Goal: Transaction & Acquisition: Subscribe to service/newsletter

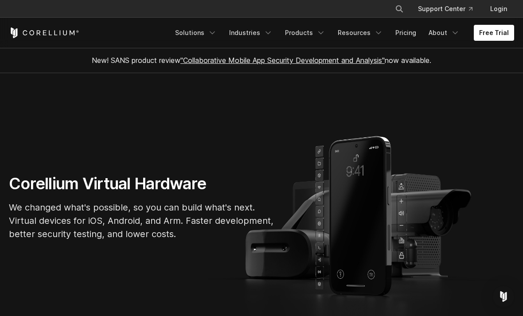
click at [404, 35] on link "Pricing" at bounding box center [405, 33] width 31 height 16
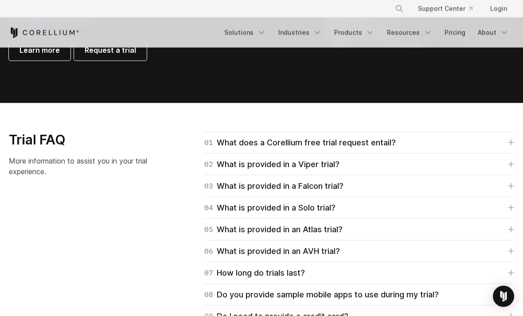
scroll to position [1202, 0]
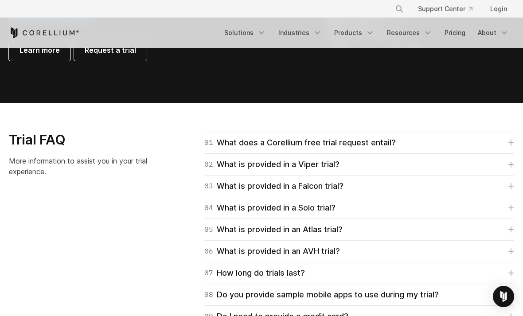
click at [264, 213] on div "04 What is provided in a Solo trial?" at bounding box center [269, 208] width 131 height 12
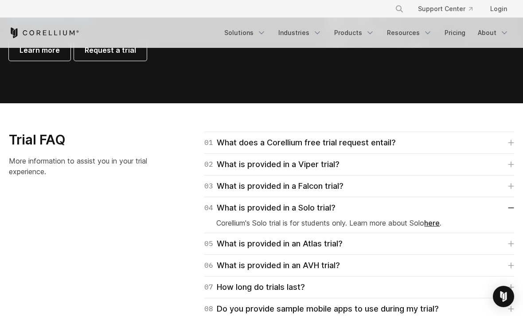
click at [436, 225] on link "here" at bounding box center [432, 222] width 16 height 9
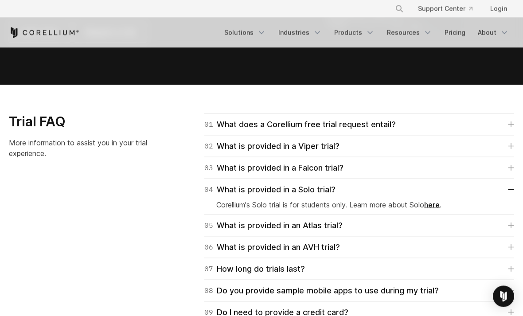
scroll to position [1222, 0]
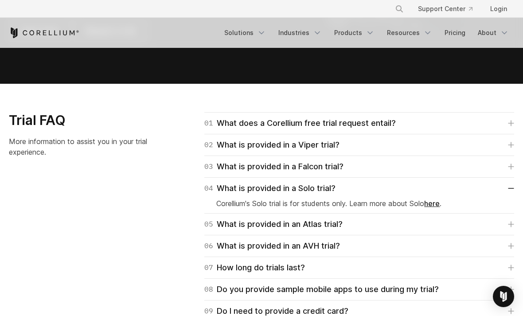
click at [308, 190] on div "04 What is provided in a Solo trial?" at bounding box center [269, 188] width 131 height 12
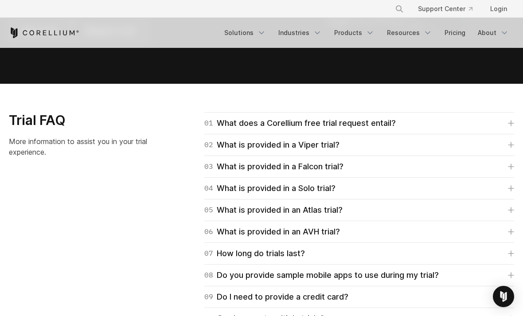
click at [274, 134] on div "02 What is provided in a Viper trial? Viper trials are Advanced Edition which i…" at bounding box center [359, 145] width 310 height 22
click at [276, 121] on div "01 What does a Corellium free trial request entail?" at bounding box center [299, 123] width 191 height 12
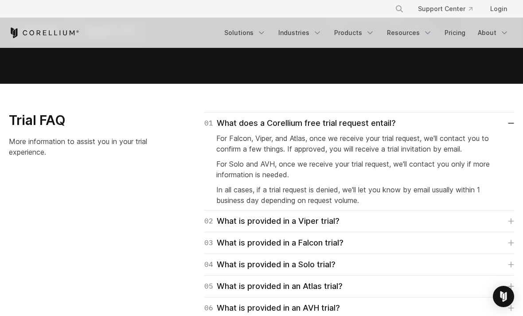
click at [282, 118] on div "01 What does a Corellium free trial request entail?" at bounding box center [299, 123] width 191 height 12
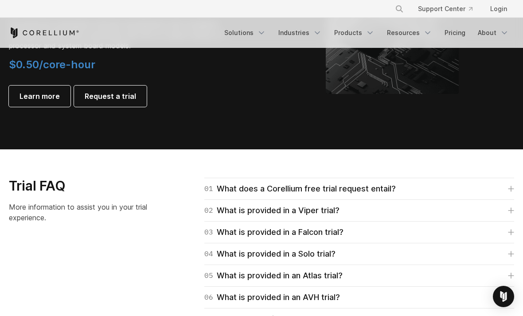
scroll to position [1156, 0]
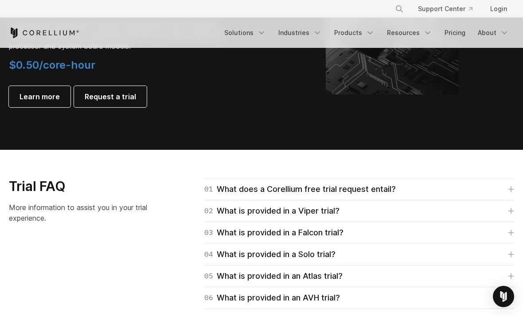
click at [262, 183] on div "01 What does a Corellium free trial request entail?" at bounding box center [299, 189] width 191 height 12
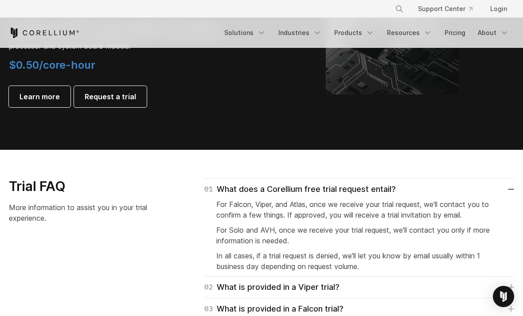
click at [269, 193] on div "01 What does a Corellium free trial request entail?" at bounding box center [299, 189] width 191 height 12
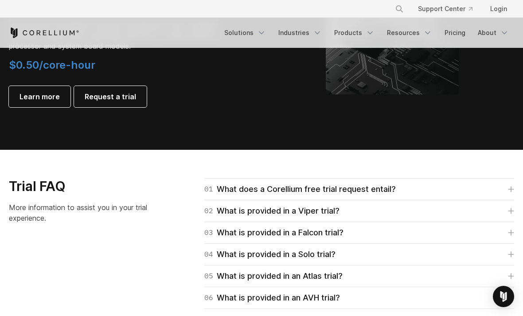
click at [276, 216] on div "02 What is provided in a Viper trial?" at bounding box center [271, 211] width 135 height 12
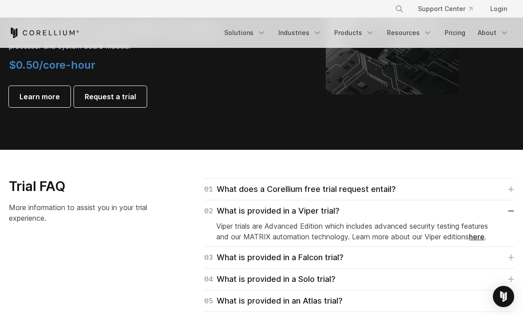
click at [272, 210] on div "02 What is provided in a Viper trial?" at bounding box center [271, 211] width 135 height 12
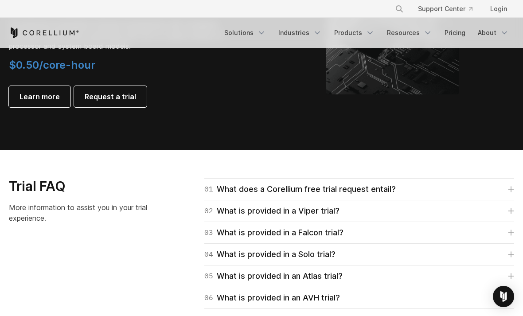
click at [291, 256] on div "04 What is provided in a Solo trial?" at bounding box center [269, 254] width 131 height 12
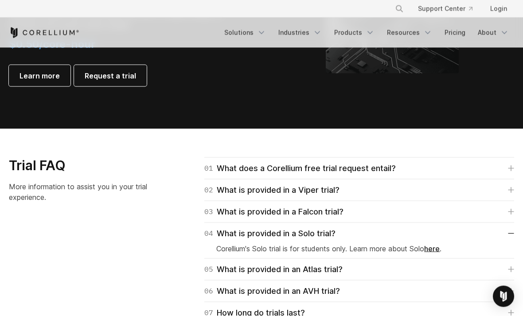
scroll to position [1177, 0]
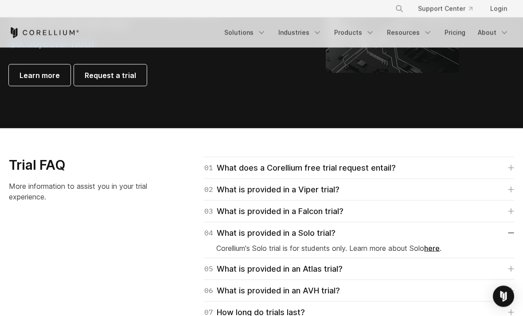
click at [439, 251] on link "here" at bounding box center [432, 248] width 16 height 9
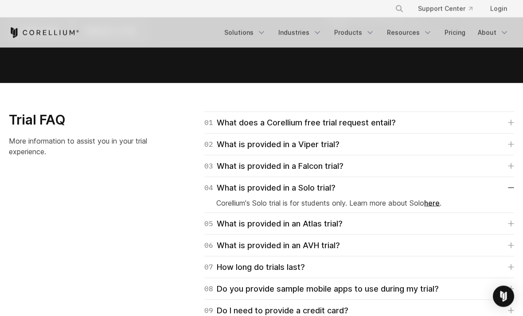
click at [284, 187] on div "04 What is provided in a Solo trial?" at bounding box center [269, 188] width 131 height 12
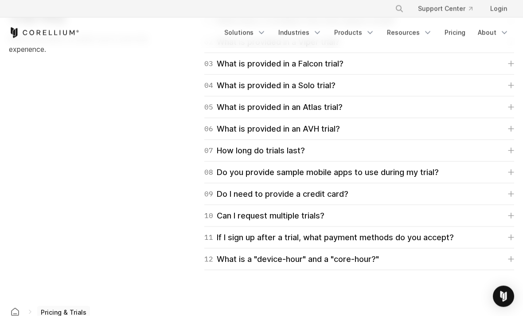
scroll to position [1325, 0]
click at [292, 228] on div "11 If I sign up after a trial, what payment methods do you accept? For Falcon, …" at bounding box center [359, 237] width 310 height 22
click at [307, 239] on div "11 If I sign up after a trial, what payment methods do you accept?" at bounding box center [328, 237] width 249 height 12
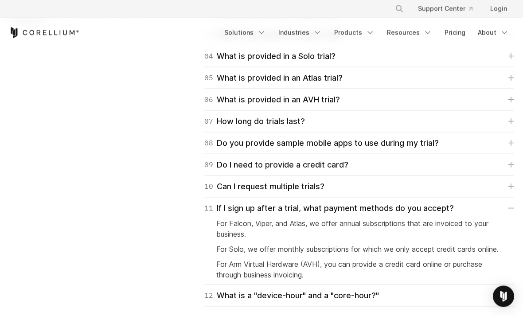
scroll to position [1355, 0]
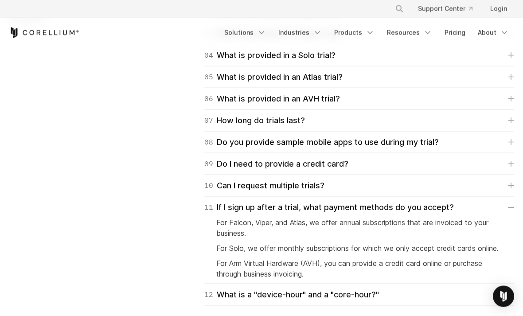
click at [319, 206] on div "11 If I sign up after a trial, what payment methods do you accept?" at bounding box center [328, 207] width 249 height 12
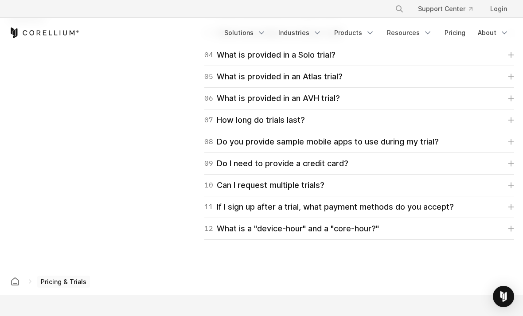
click at [324, 229] on div "12 What is a "device-hour" and a "core-hour?"" at bounding box center [291, 228] width 175 height 12
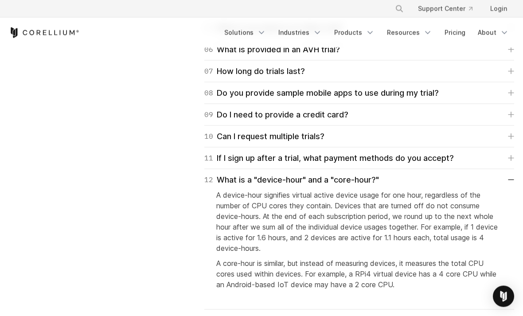
scroll to position [1408, 0]
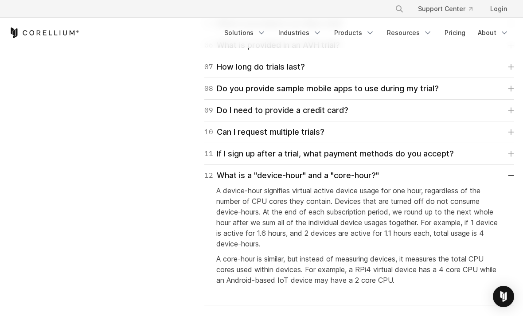
click at [356, 176] on div "12 What is a "device-hour" and a "core-hour?"" at bounding box center [291, 175] width 175 height 12
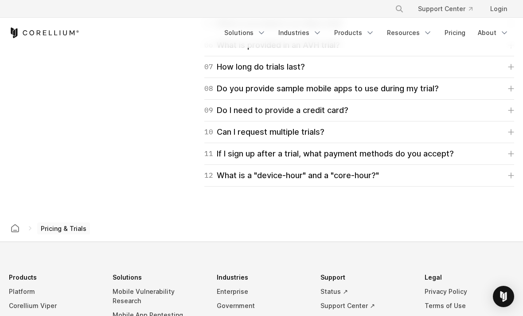
click at [377, 150] on div "11 If I sign up after a trial, what payment methods do you accept?" at bounding box center [328, 154] width 249 height 12
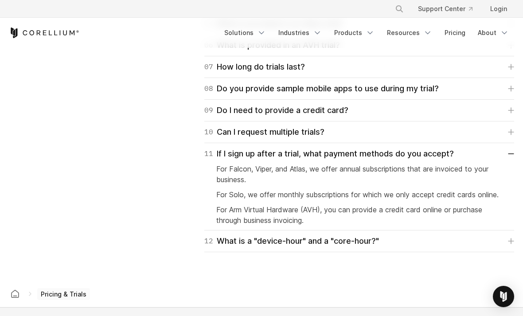
click at [408, 153] on div "11 If I sign up after a trial, what payment methods do you accept?" at bounding box center [328, 154] width 249 height 12
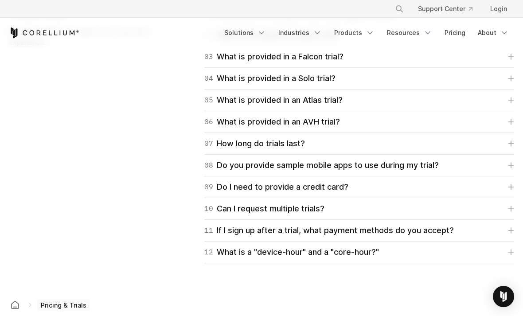
scroll to position [1331, 0]
click at [352, 146] on link "07 How long do trials last?" at bounding box center [359, 144] width 310 height 12
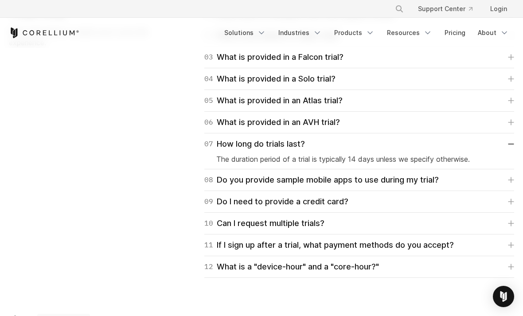
click at [357, 143] on link "07 How long do trials last?" at bounding box center [359, 144] width 310 height 12
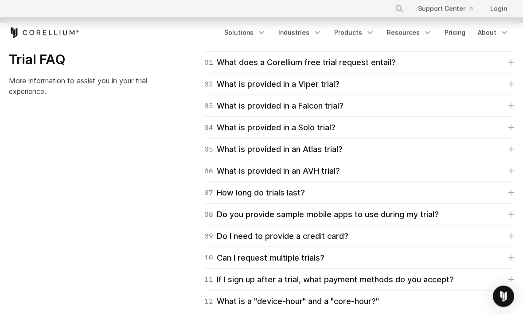
click at [358, 128] on link "04 What is provided in a Solo trial?" at bounding box center [359, 127] width 310 height 12
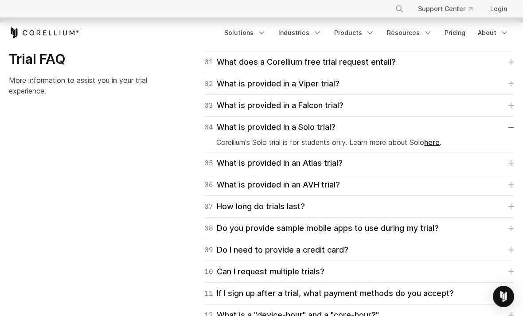
click at [358, 126] on link "04 What is provided in a Solo trial?" at bounding box center [359, 127] width 310 height 12
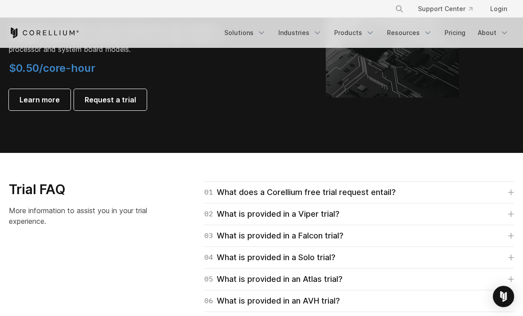
scroll to position [1152, 0]
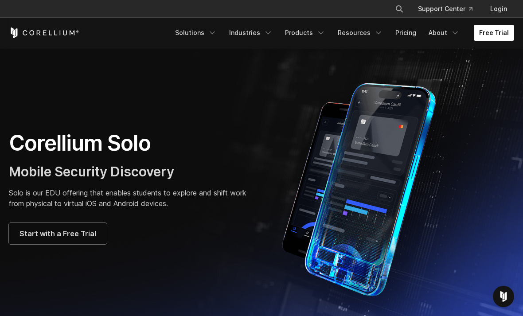
click at [88, 230] on span "Start with a Free Trial" at bounding box center [57, 233] width 77 height 11
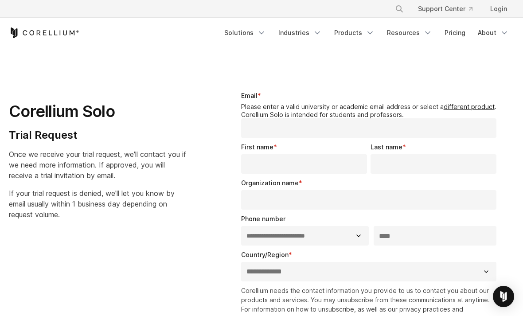
select select "**"
click at [345, 96] on div "Email * Please enter a valid university or academic email address or select a d…" at bounding box center [370, 114] width 259 height 47
type input "*"
type input "**********"
click at [344, 163] on input "First name *" at bounding box center [304, 163] width 126 height 19
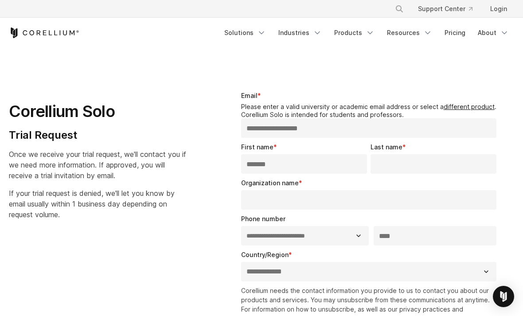
type input "*******"
click at [428, 163] on input "Last name *" at bounding box center [433, 163] width 126 height 19
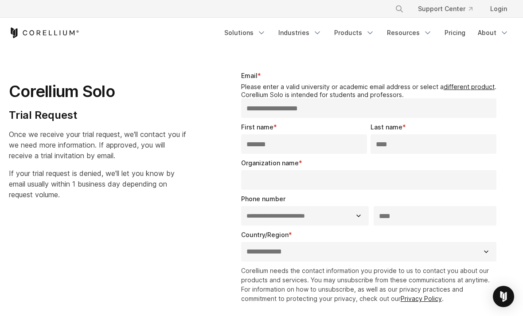
scroll to position [22, 0]
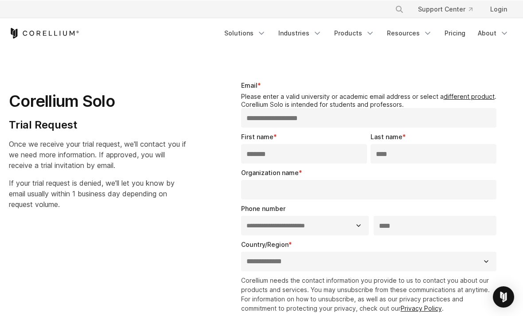
type input "****"
click at [214, 170] on div "Corellium Solo Trial Request Once we receive your trial request, we'll contact …" at bounding box center [109, 141] width 218 height 150
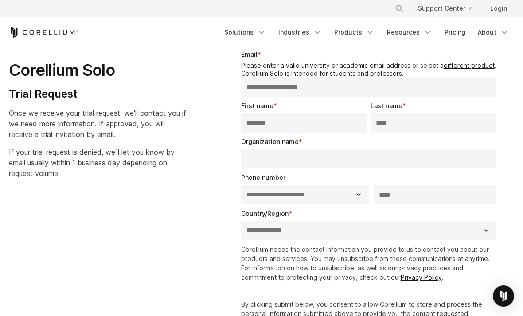
click at [418, 195] on input "***" at bounding box center [434, 194] width 123 height 19
type input "**********"
click at [381, 235] on select "**********" at bounding box center [368, 230] width 255 height 19
select select "**********"
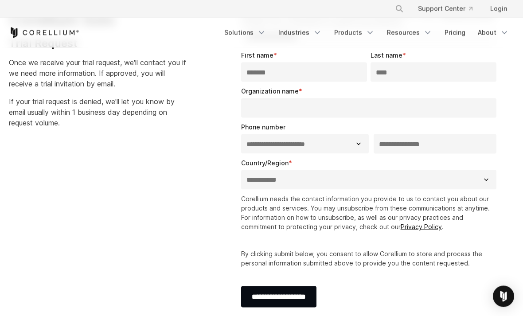
scroll to position [96, 0]
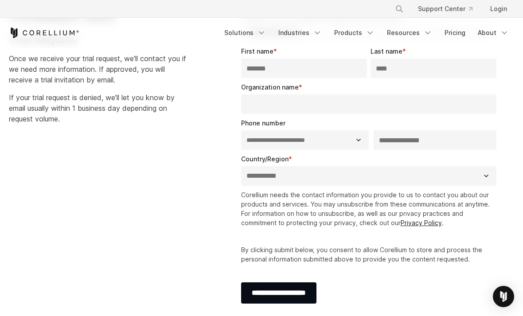
click at [414, 201] on p "Corellium needs the contact information you provide to us to contact you about …" at bounding box center [370, 208] width 259 height 37
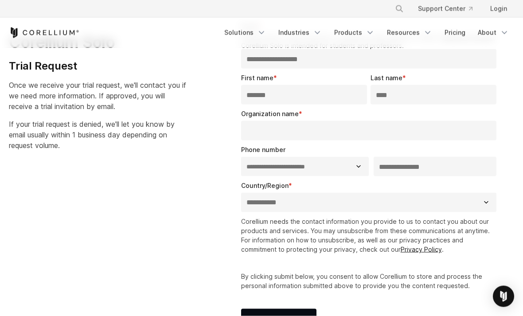
scroll to position [70, 0]
type input "*"
type input "**********"
click at [404, 262] on div "Corellium needs the contact information you provide to us to contact you about …" at bounding box center [370, 253] width 259 height 74
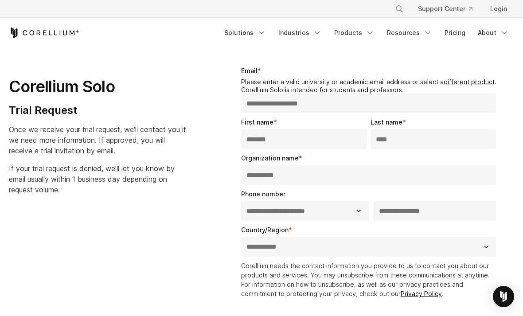
scroll to position [0, 0]
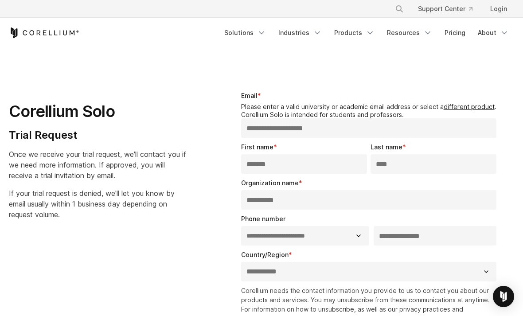
type input "**********"
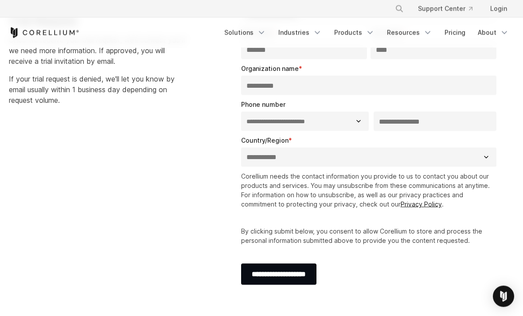
scroll to position [132, 0]
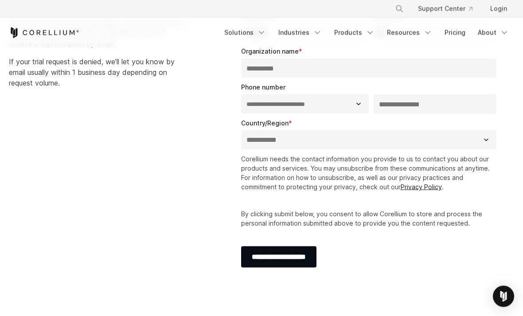
click at [330, 209] on p "By clicking submit below, you consent to allow Corellium to store and process t…" at bounding box center [370, 218] width 259 height 19
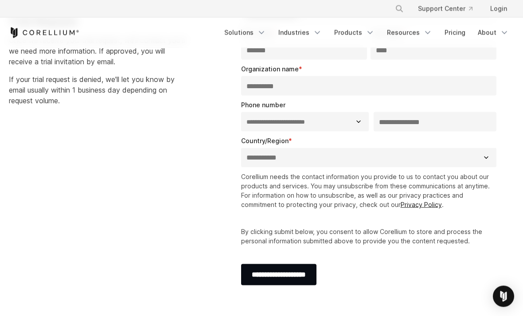
scroll to position [114, 0]
click at [316, 278] on input "**********" at bounding box center [278, 274] width 75 height 21
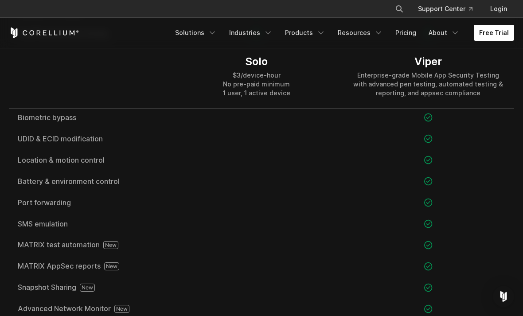
scroll to position [898, 0]
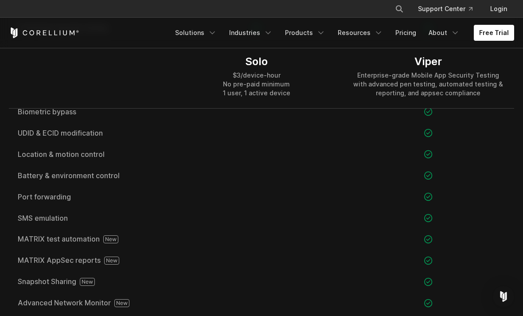
click at [299, 208] on div at bounding box center [257, 217] width 172 height 21
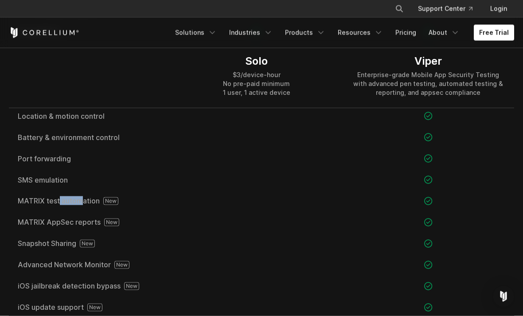
scroll to position [937, 0]
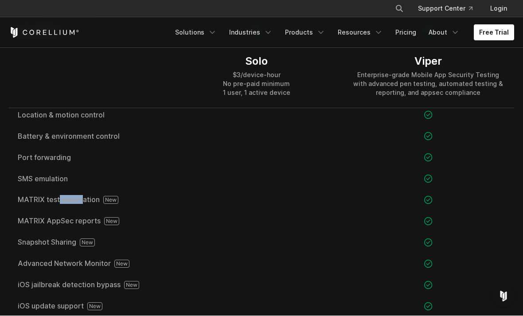
click at [305, 216] on div at bounding box center [257, 221] width 172 height 21
click at [311, 240] on div at bounding box center [257, 242] width 172 height 21
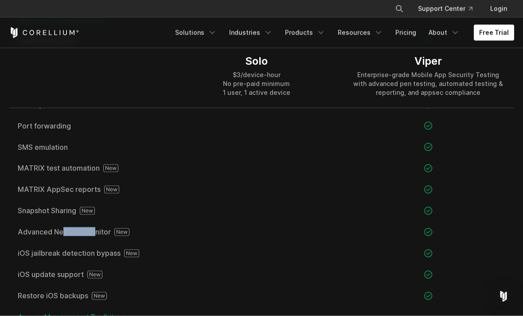
scroll to position [971, 0]
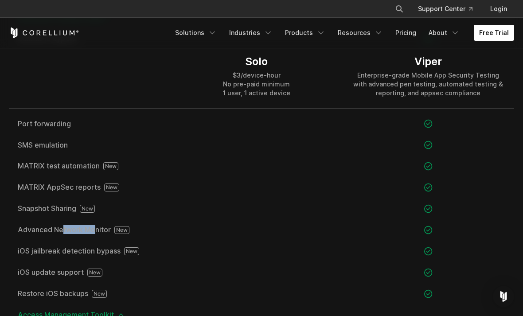
click at [315, 242] on div at bounding box center [257, 251] width 172 height 21
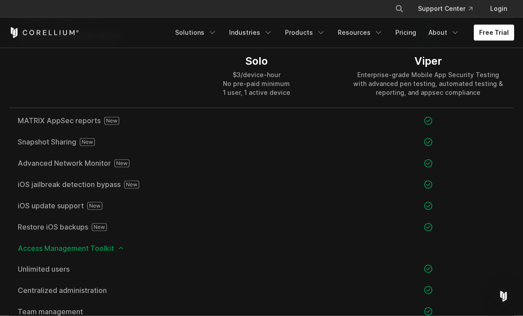
scroll to position [1042, 0]
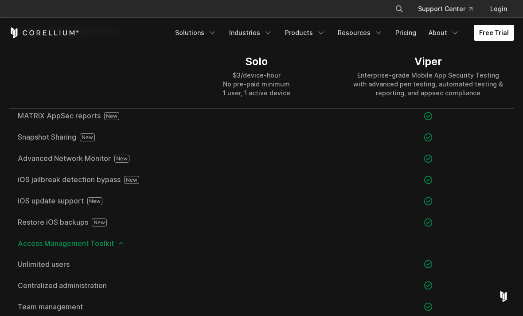
click at [321, 265] on div at bounding box center [257, 263] width 172 height 21
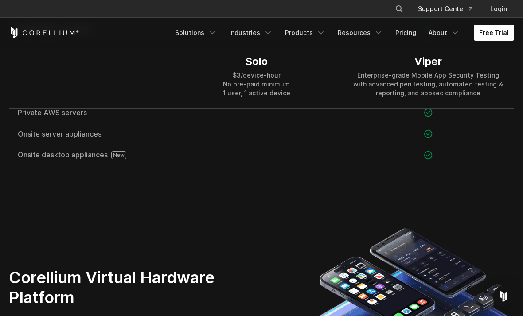
scroll to position [1363, 0]
